Goal: Find specific page/section: Find specific page/section

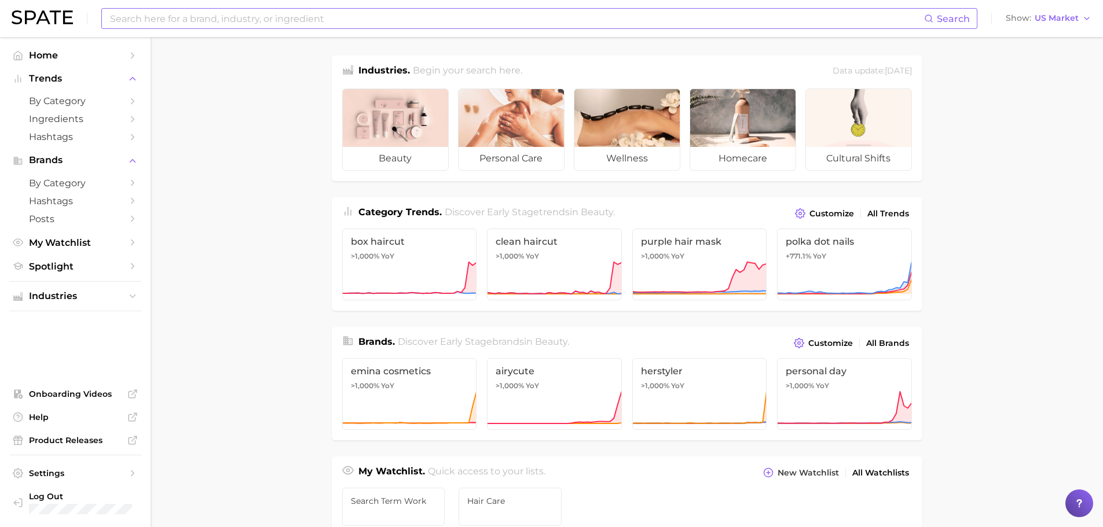
click at [251, 13] on input at bounding box center [516, 19] width 815 height 20
type input "c"
type input "g"
